Goal: Task Accomplishment & Management: Complete application form

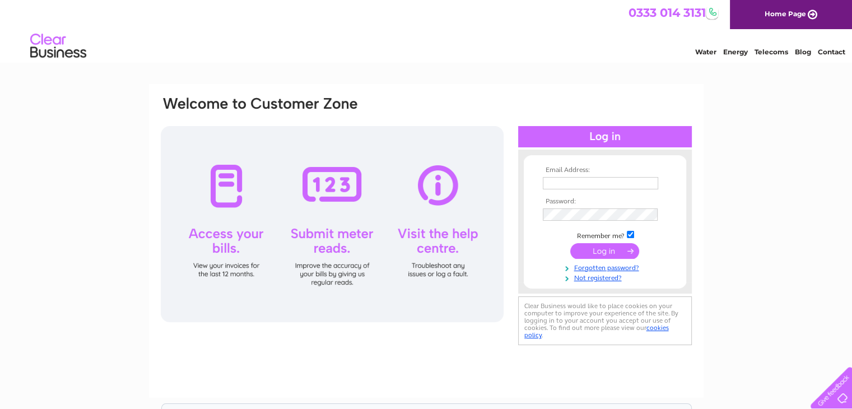
type input "sandydickson@centra-consult.com"
click at [605, 250] on input "submit" at bounding box center [604, 251] width 69 height 16
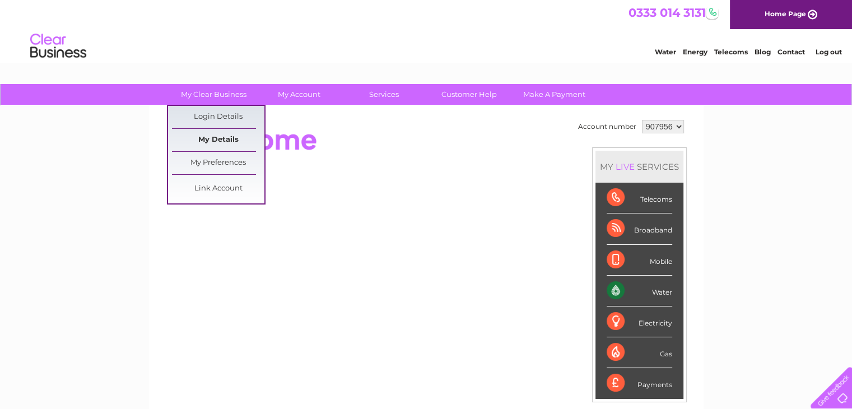
click at [227, 137] on link "My Details" at bounding box center [218, 140] width 92 height 22
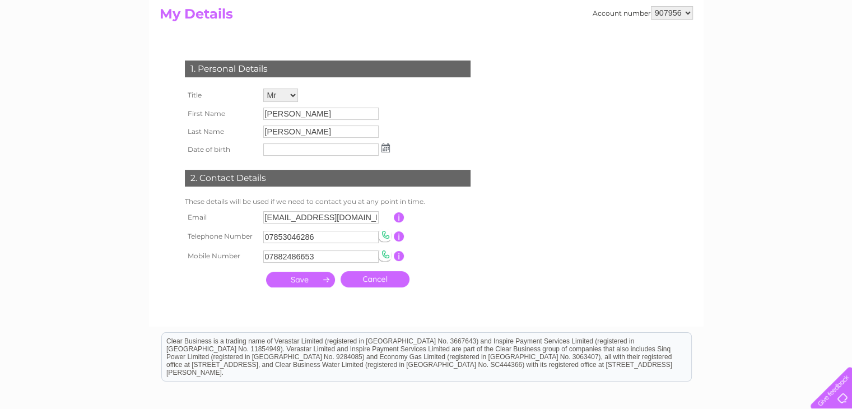
scroll to position [121, 0]
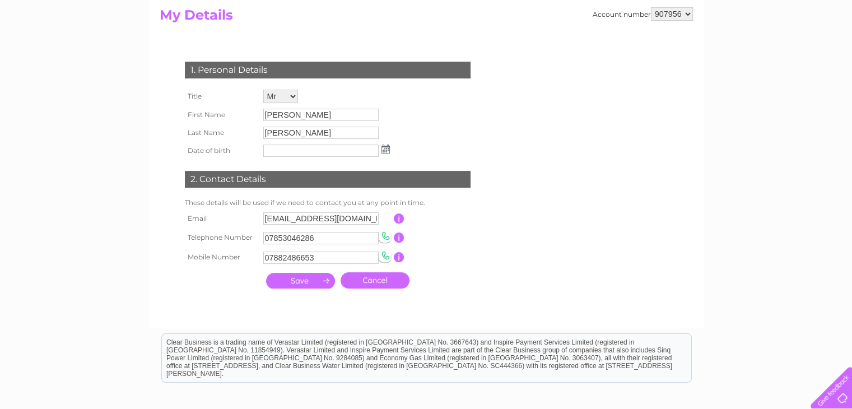
click at [398, 220] on input "button" at bounding box center [399, 218] width 11 height 10
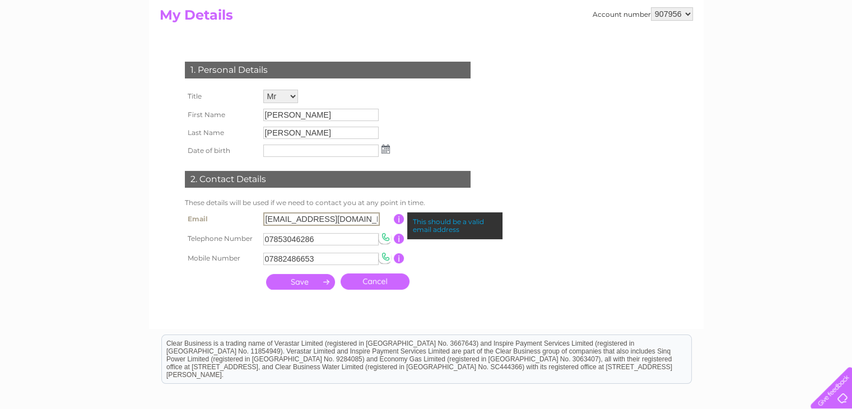
click at [359, 216] on input "sandydickson@centra-consult.com" at bounding box center [321, 218] width 116 height 13
type input "chrisatkinson@centra-consult.com"
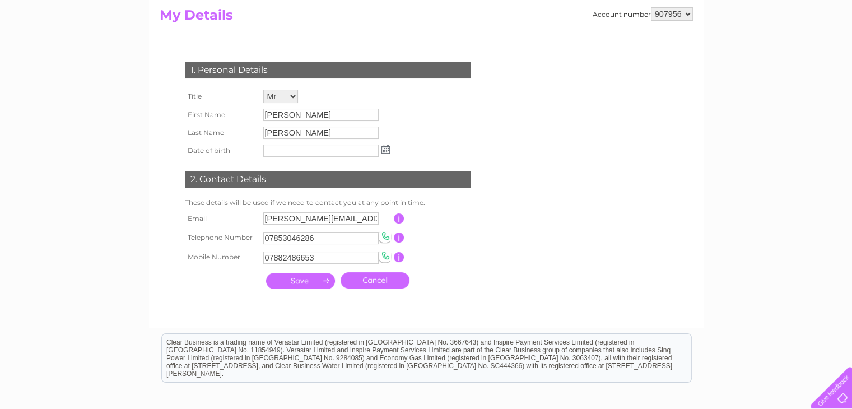
click at [306, 279] on input "submit" at bounding box center [300, 281] width 69 height 16
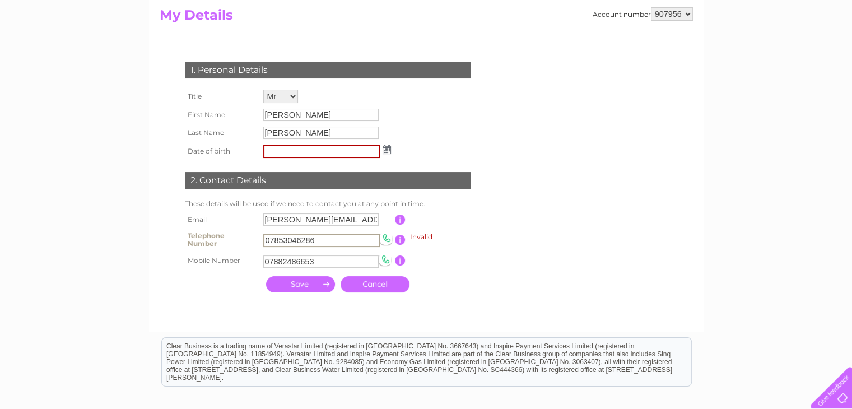
click at [338, 238] on input "07853046286" at bounding box center [321, 240] width 116 height 13
type input "0"
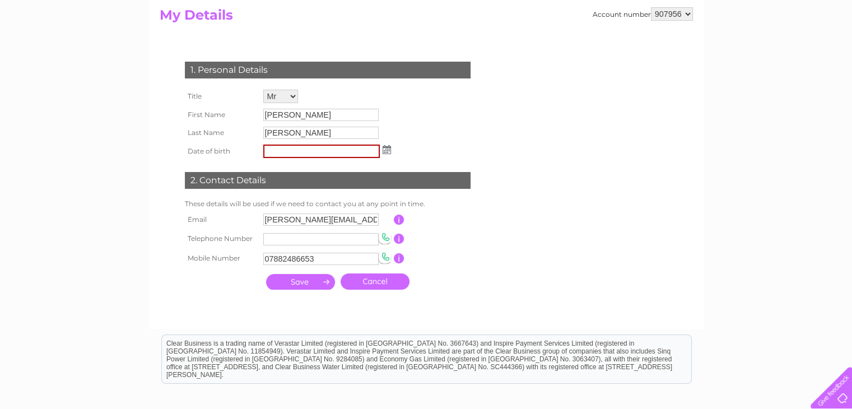
click at [323, 283] on input "submit" at bounding box center [300, 282] width 69 height 16
click at [266, 274] on input "submit" at bounding box center [300, 282] width 69 height 16
type input "27/04/68"
click at [326, 260] on input "07882486653" at bounding box center [320, 259] width 115 height 12
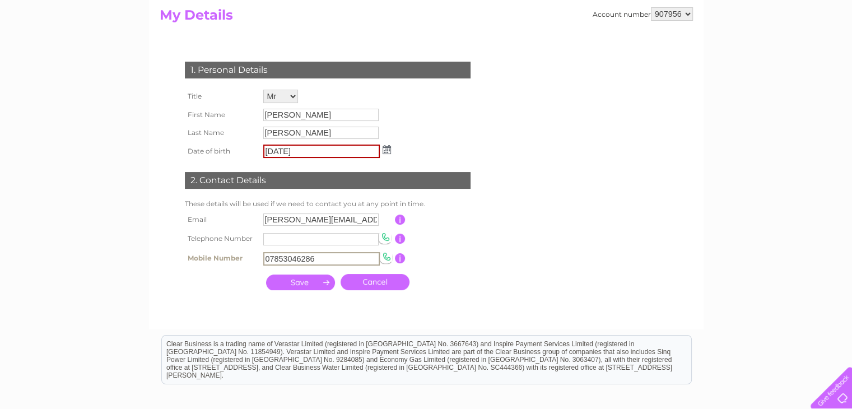
type input "07853046286"
click at [298, 283] on input "submit" at bounding box center [300, 282] width 69 height 16
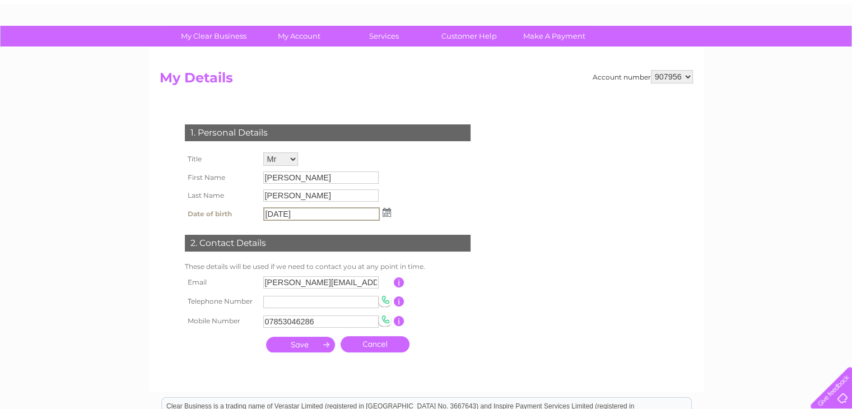
scroll to position [49, 0]
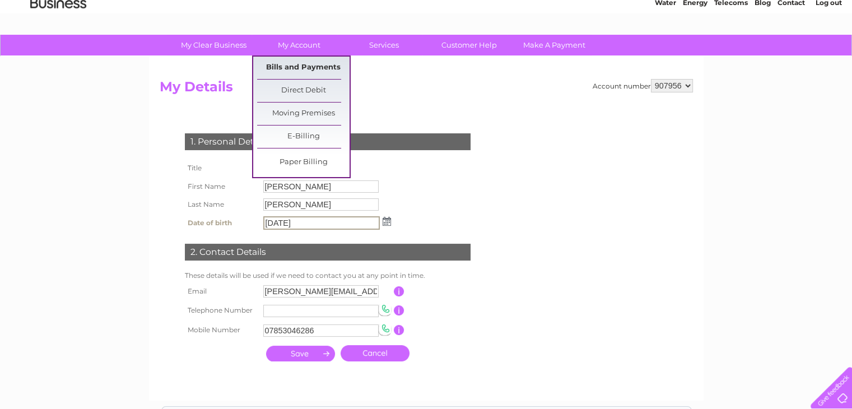
click at [309, 64] on link "Bills and Payments" at bounding box center [303, 68] width 92 height 22
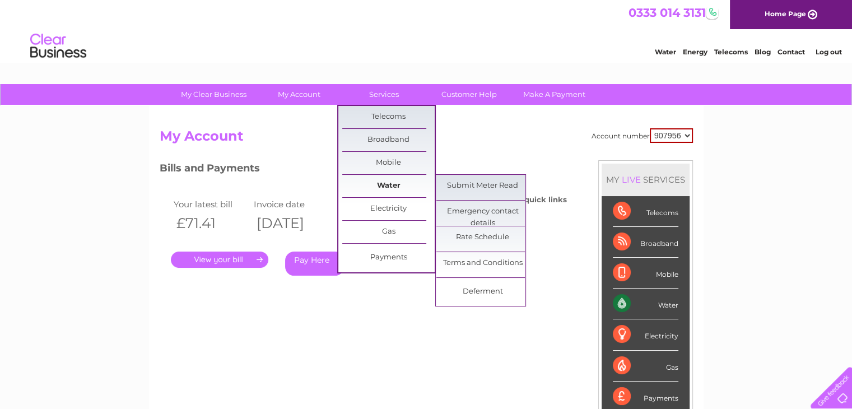
click at [399, 185] on link "Water" at bounding box center [388, 186] width 92 height 22
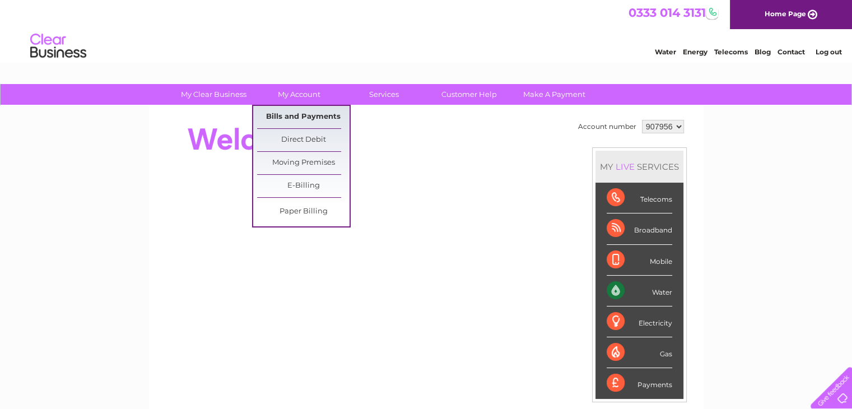
click at [279, 122] on link "Bills and Payments" at bounding box center [303, 117] width 92 height 22
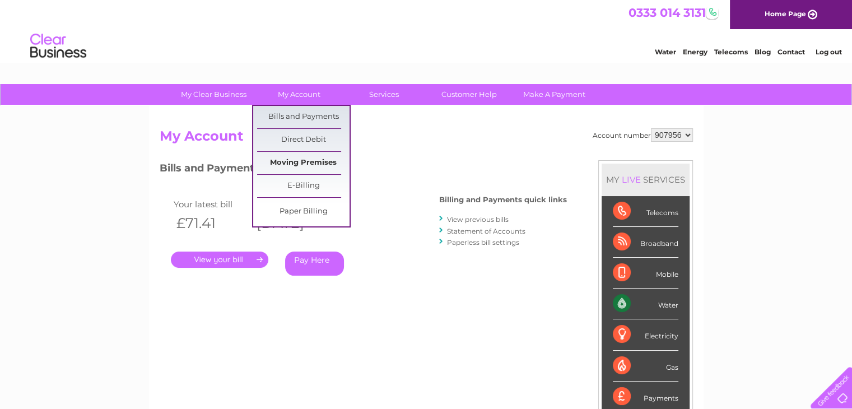
click at [293, 158] on link "Moving Premises" at bounding box center [303, 163] width 92 height 22
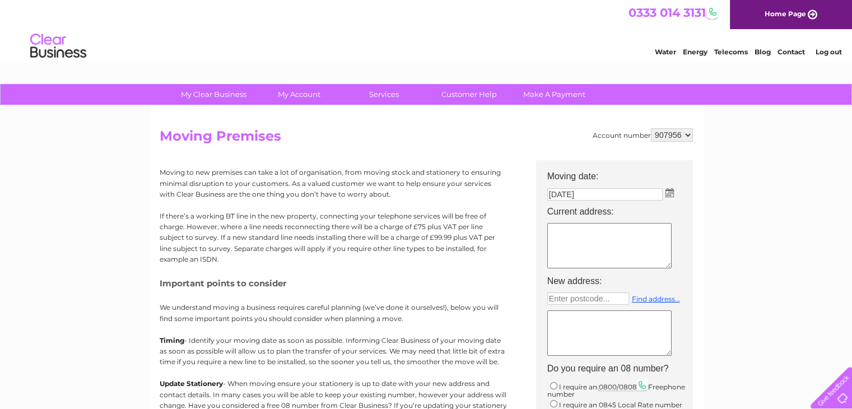
click at [668, 197] on img at bounding box center [669, 192] width 8 height 9
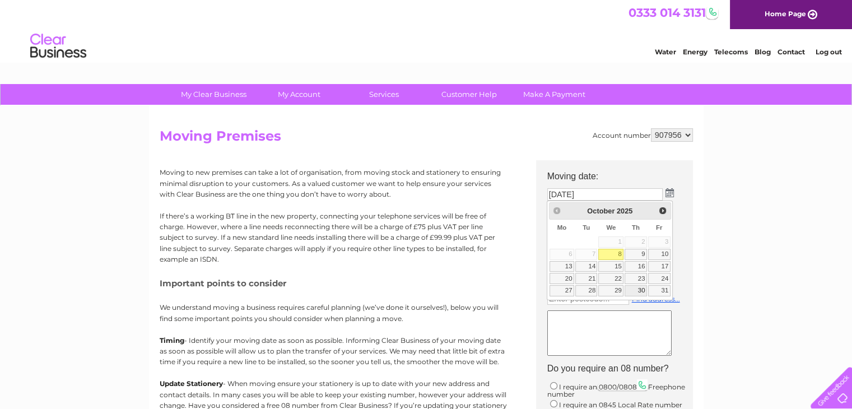
click at [637, 288] on link "30" at bounding box center [635, 290] width 22 height 11
type input "30/10/2025"
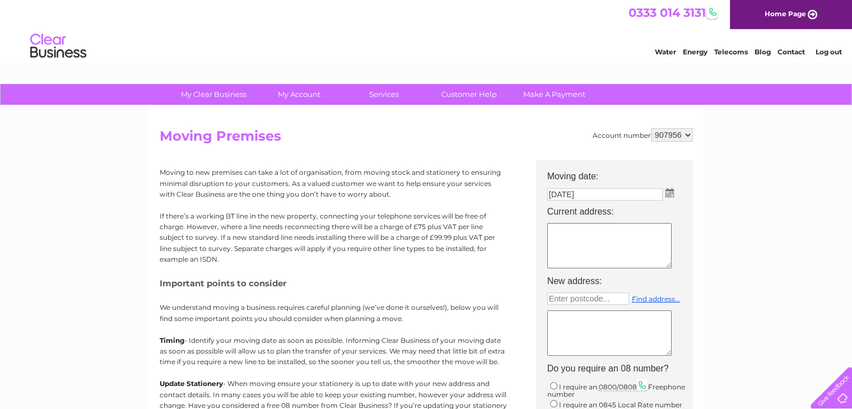
click at [563, 232] on textarea at bounding box center [609, 245] width 124 height 45
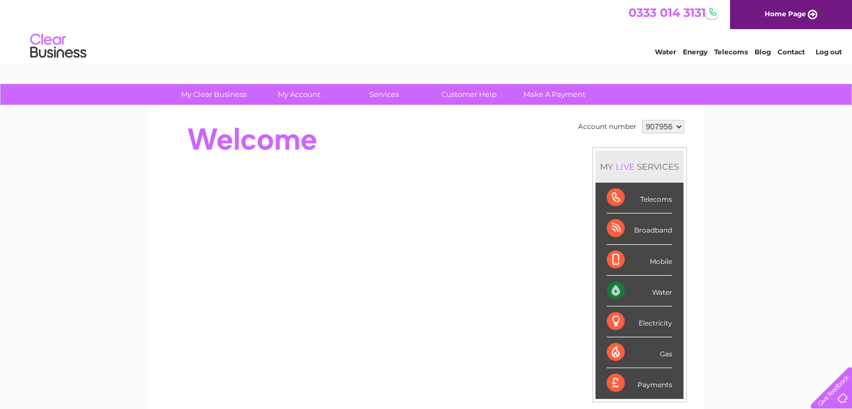
click at [643, 291] on div "Water" at bounding box center [639, 291] width 66 height 31
click at [615, 288] on div "Water" at bounding box center [639, 291] width 66 height 31
click at [616, 292] on div "Water" at bounding box center [639, 291] width 66 height 31
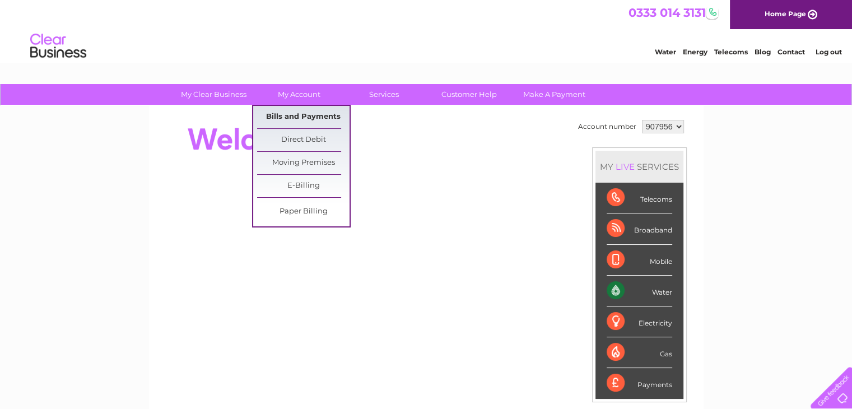
click at [297, 114] on link "Bills and Payments" at bounding box center [303, 117] width 92 height 22
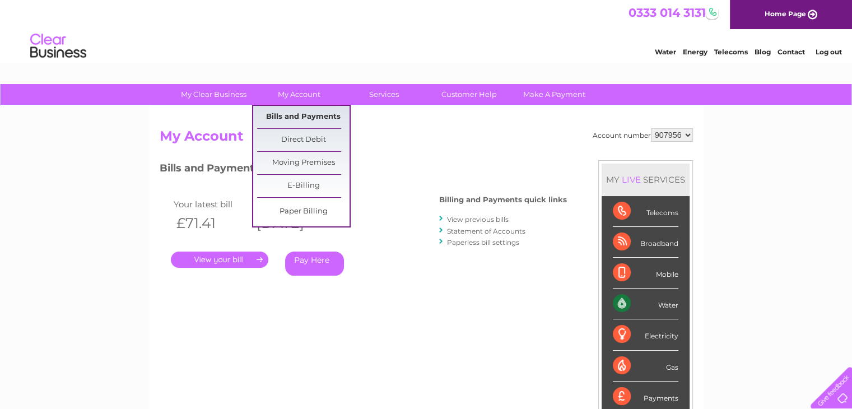
click at [305, 111] on link "Bills and Payments" at bounding box center [303, 117] width 92 height 22
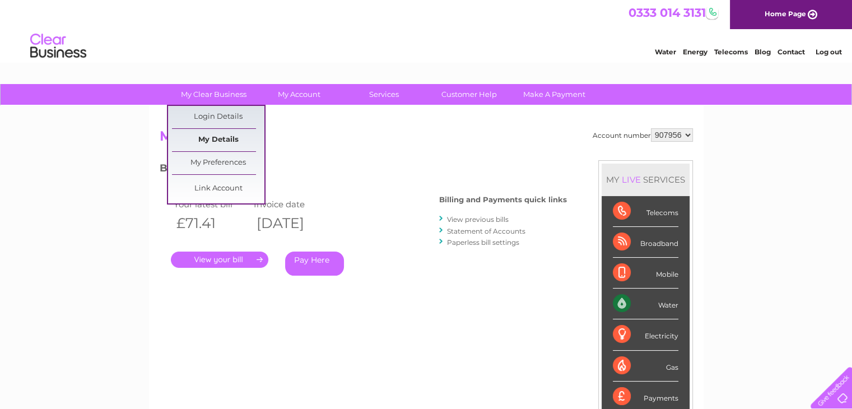
click at [224, 135] on link "My Details" at bounding box center [218, 140] width 92 height 22
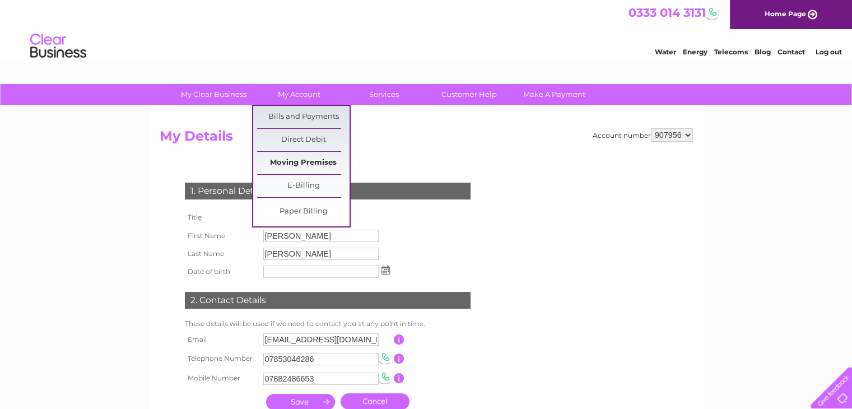
click at [311, 166] on link "Moving Premises" at bounding box center [303, 163] width 92 height 22
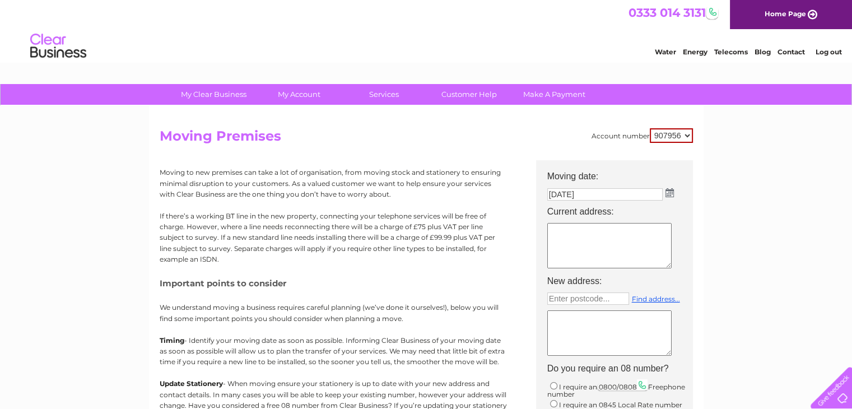
click at [619, 236] on textarea at bounding box center [609, 245] width 124 height 45
type textarea "[STREET_ADDRESS]"
click at [639, 297] on link "Find address..." at bounding box center [656, 299] width 48 height 8
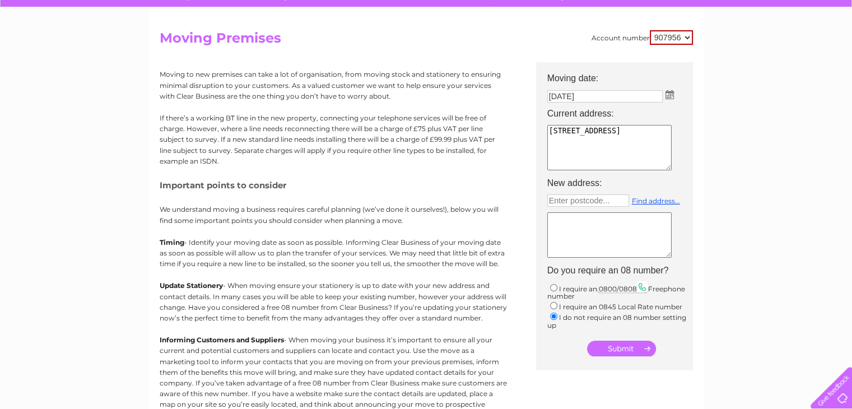
scroll to position [90, 0]
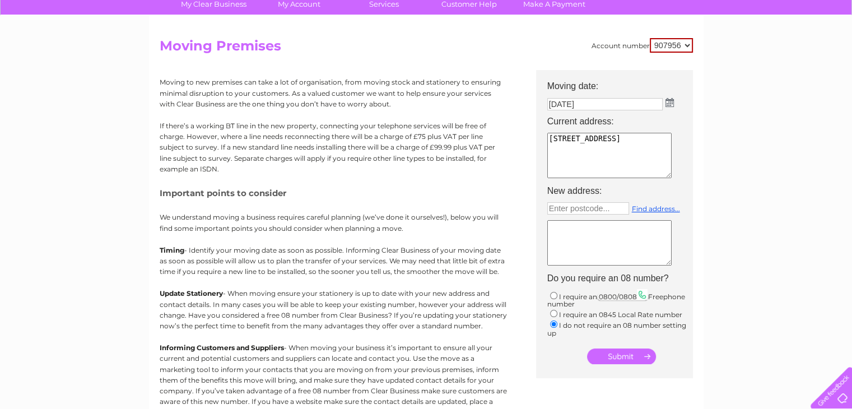
click at [586, 237] on textarea at bounding box center [609, 242] width 124 height 45
type textarea "not applicable"
click at [614, 351] on input "submit" at bounding box center [621, 356] width 69 height 16
click at [625, 352] on input "submit" at bounding box center [621, 356] width 69 height 16
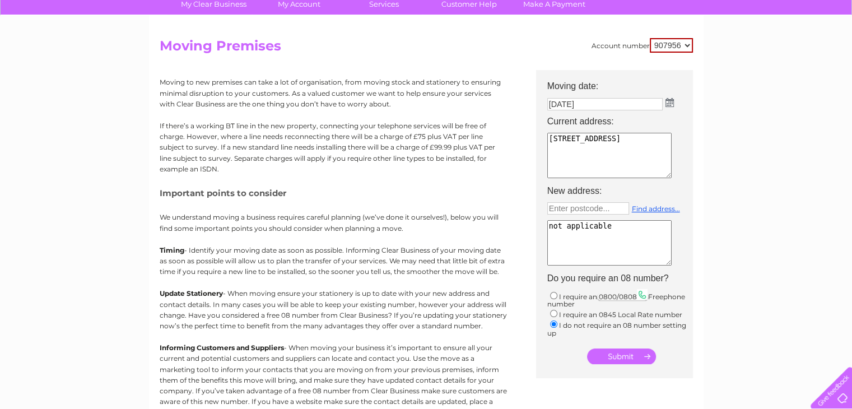
click at [625, 352] on input "submit" at bounding box center [621, 356] width 69 height 16
